Goal: Task Accomplishment & Management: Complete application form

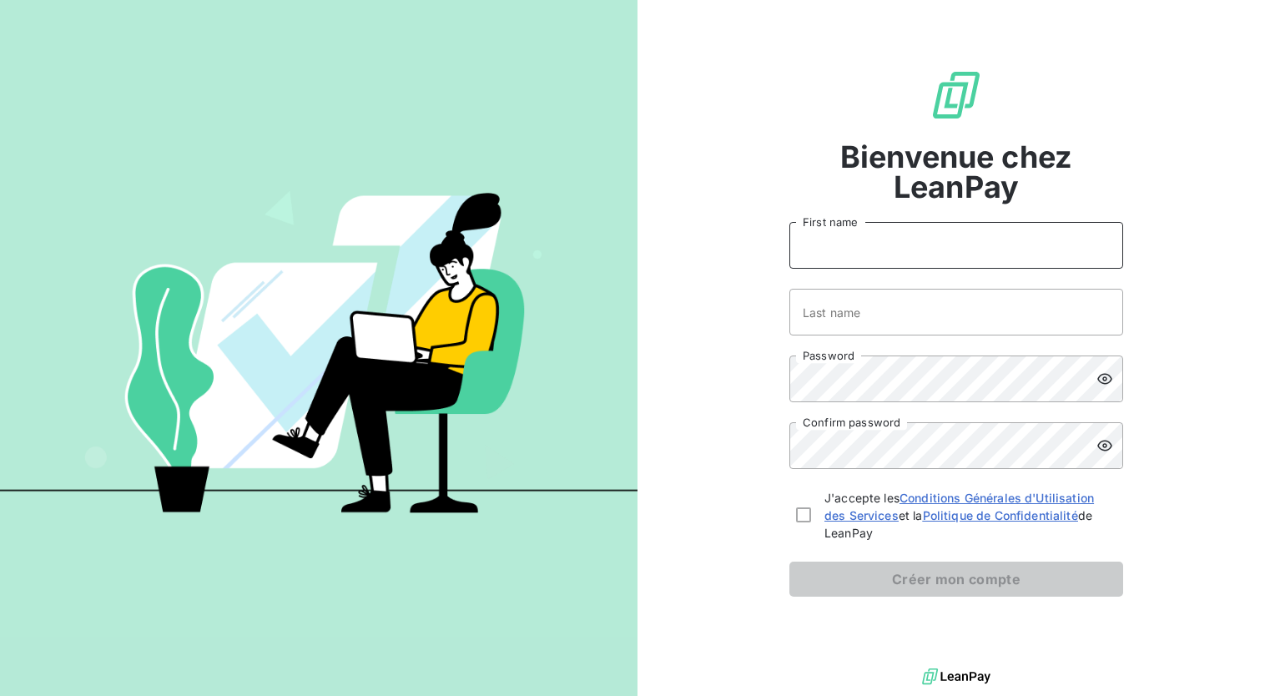
click at [854, 256] on input "First name" at bounding box center [956, 245] width 334 height 47
type input "[PERSON_NAME]"
click at [868, 314] on input "Last name" at bounding box center [956, 312] width 334 height 47
type input "Nebbett"
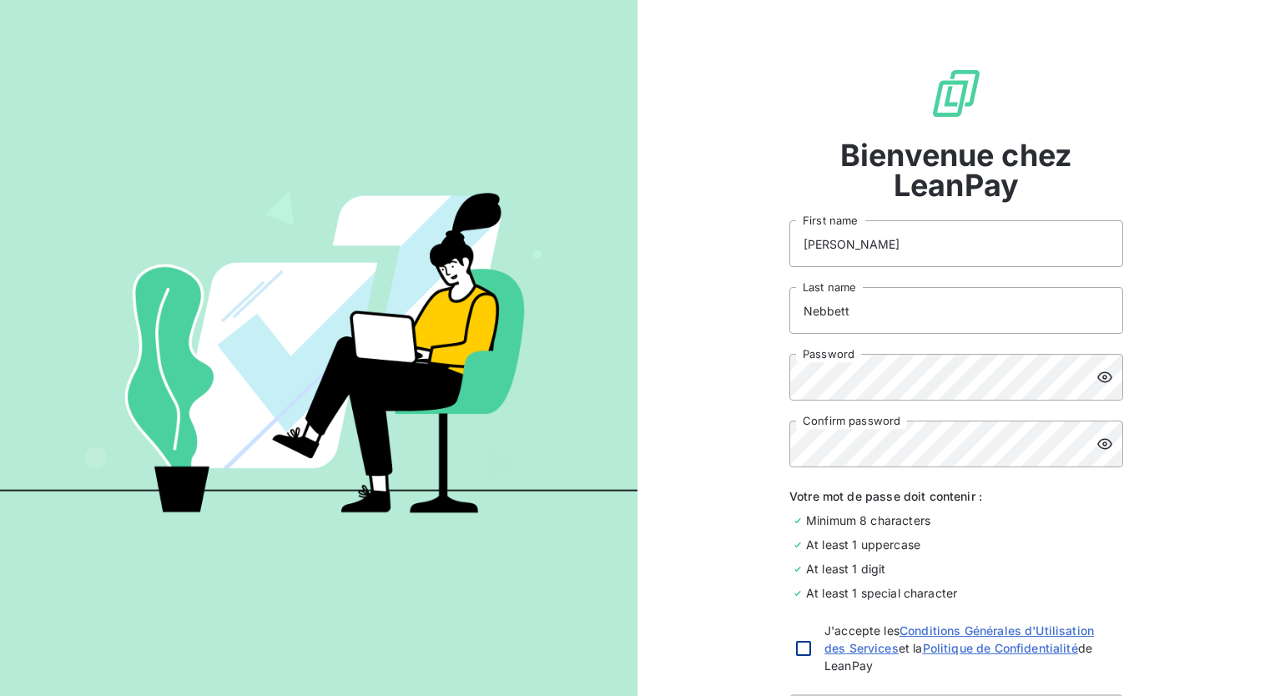
click at [801, 653] on div at bounding box center [803, 648] width 15 height 15
checkbox input "true"
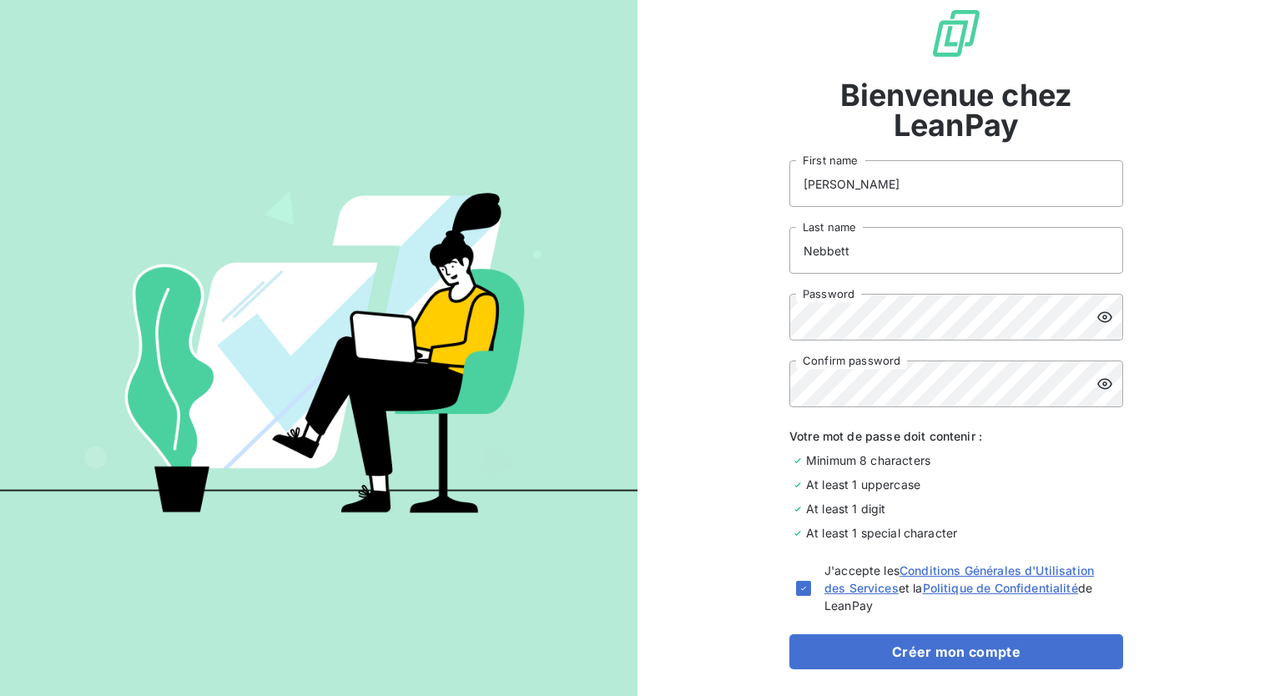
scroll to position [131, 0]
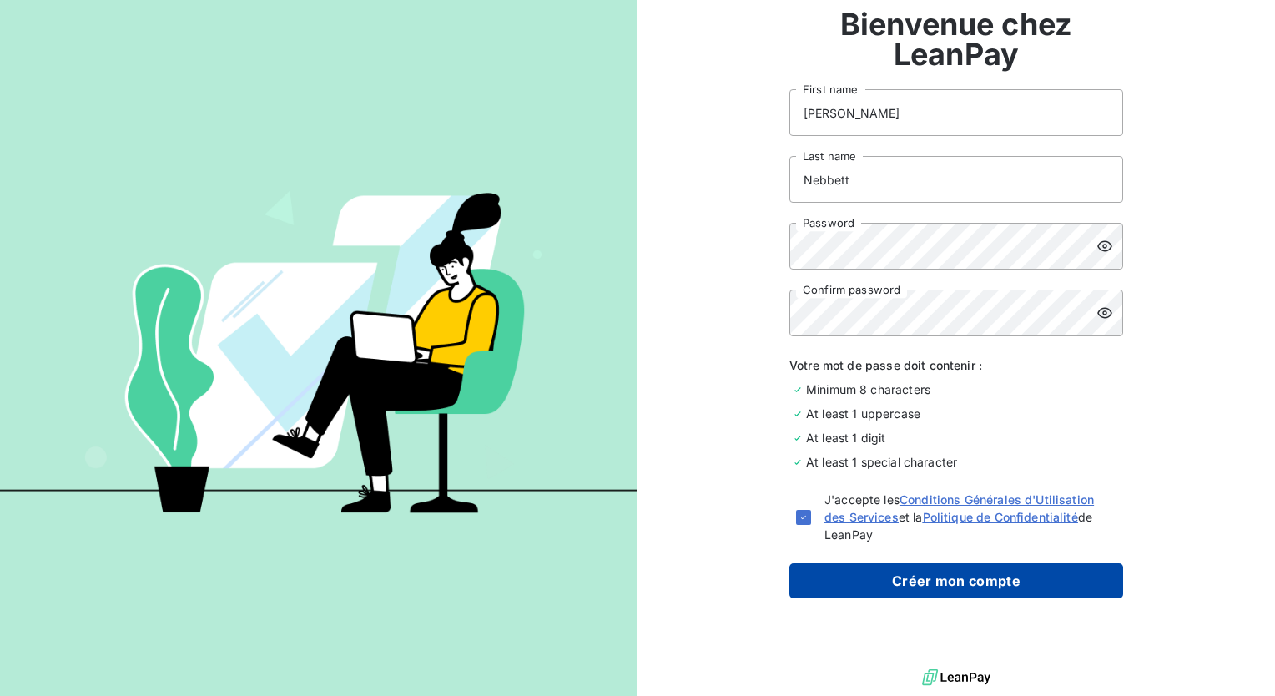
click at [935, 583] on button "Créer mon compte" at bounding box center [956, 580] width 334 height 35
